Goal: Find specific page/section: Find specific page/section

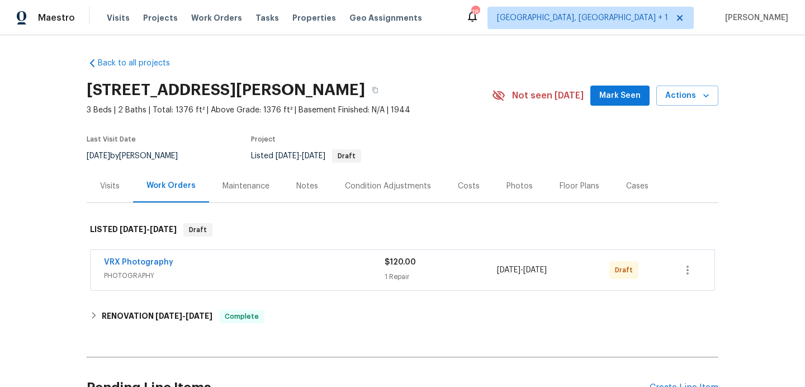
click at [501, 186] on div "Photos" at bounding box center [519, 185] width 53 height 33
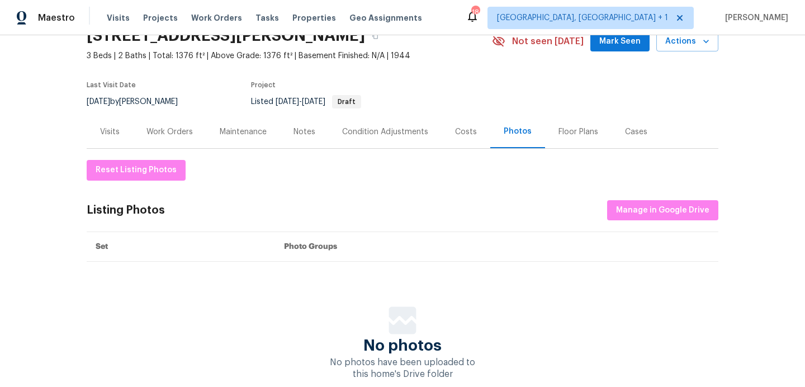
scroll to position [114, 0]
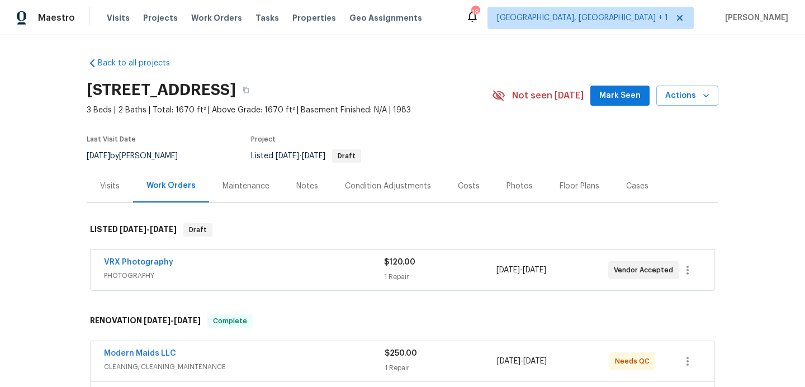
click at [519, 193] on div "Photos" at bounding box center [519, 185] width 53 height 33
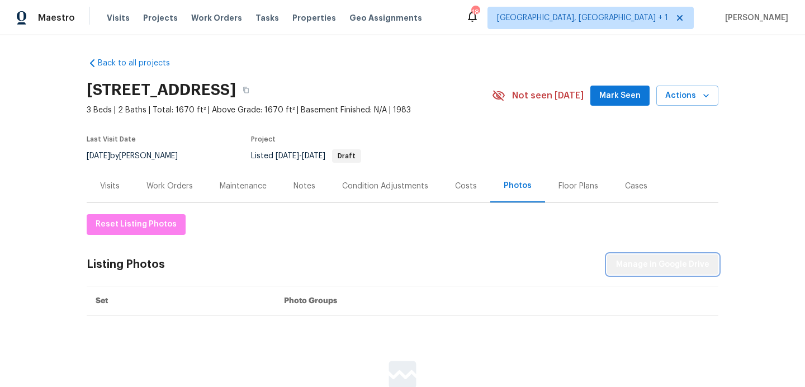
click at [683, 257] on button "Manage in Google Drive" at bounding box center [662, 265] width 111 height 21
